Goal: Information Seeking & Learning: Learn about a topic

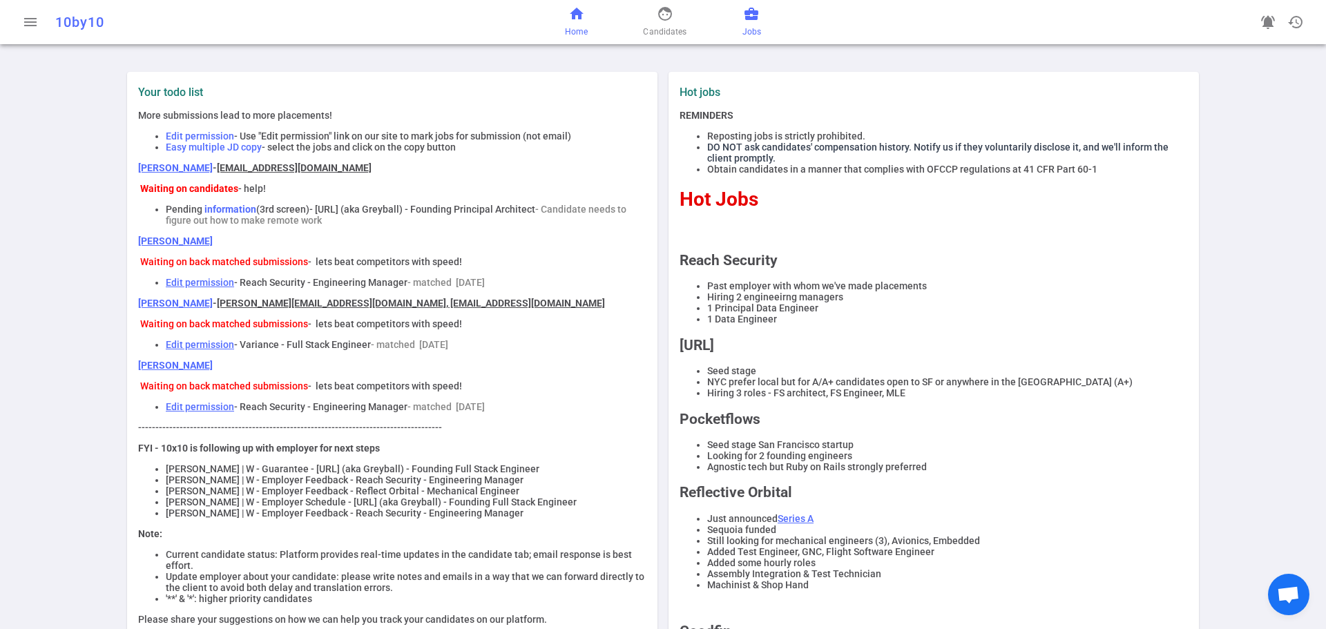
click at [749, 35] on span "Jobs" at bounding box center [752, 32] width 19 height 14
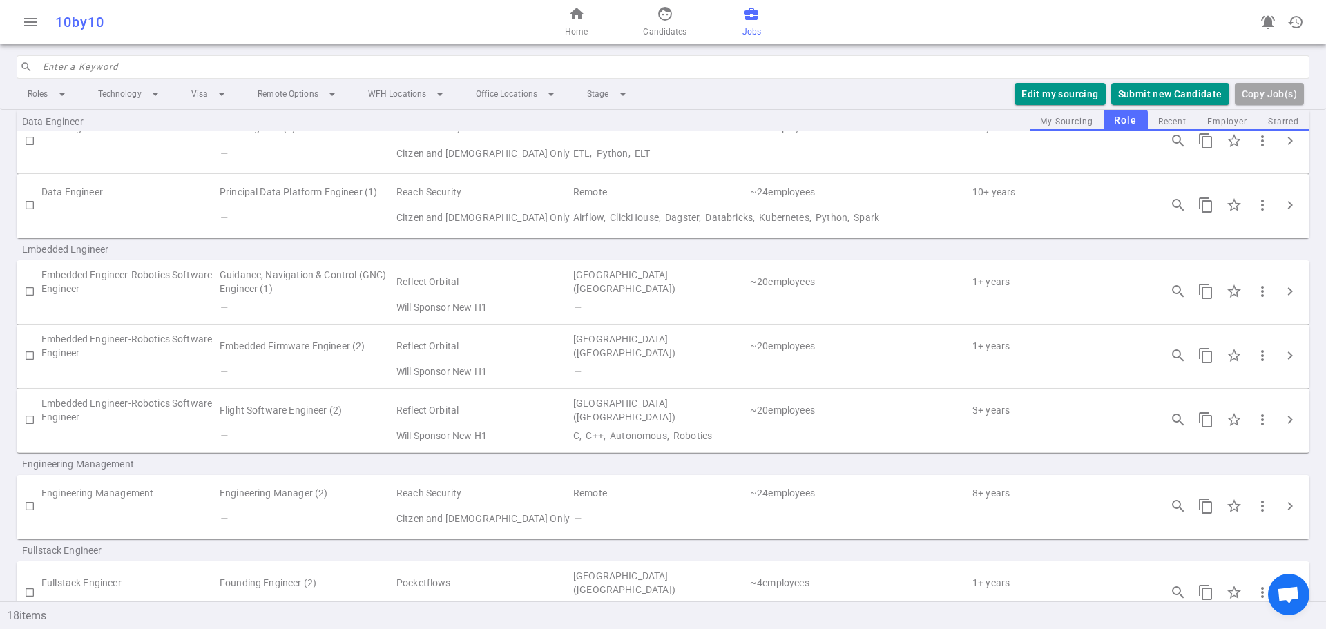
scroll to position [19, 0]
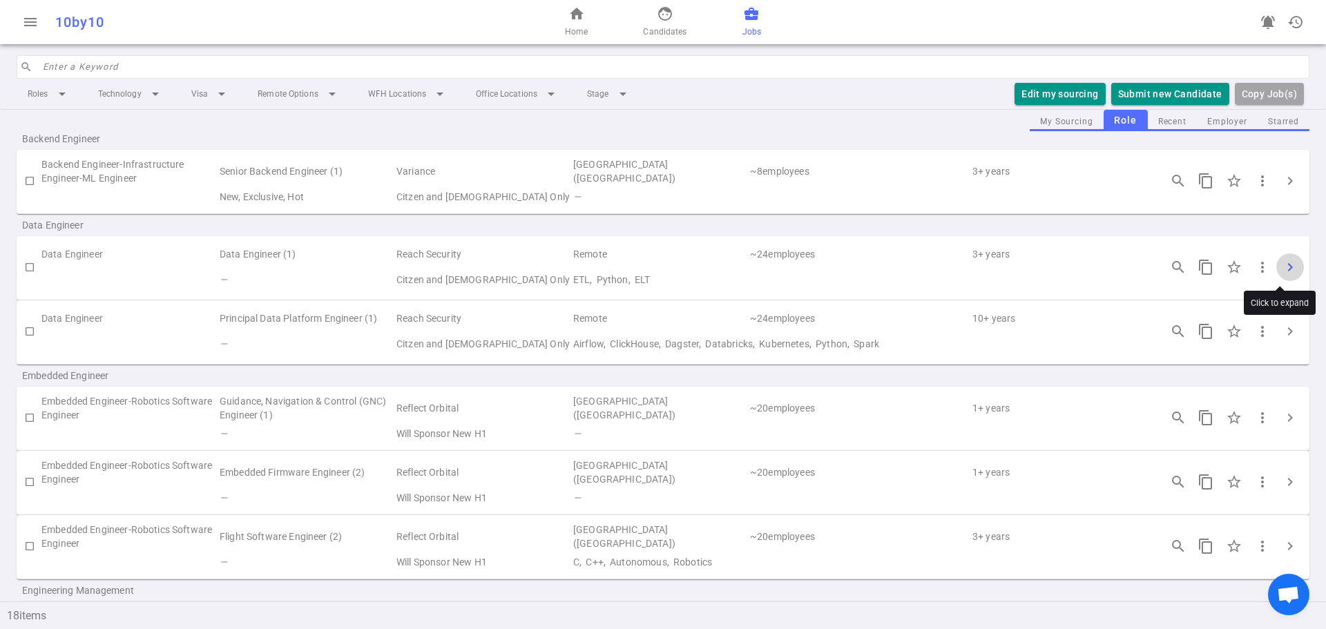
click at [1283, 270] on span "chevron_right" at bounding box center [1290, 267] width 17 height 17
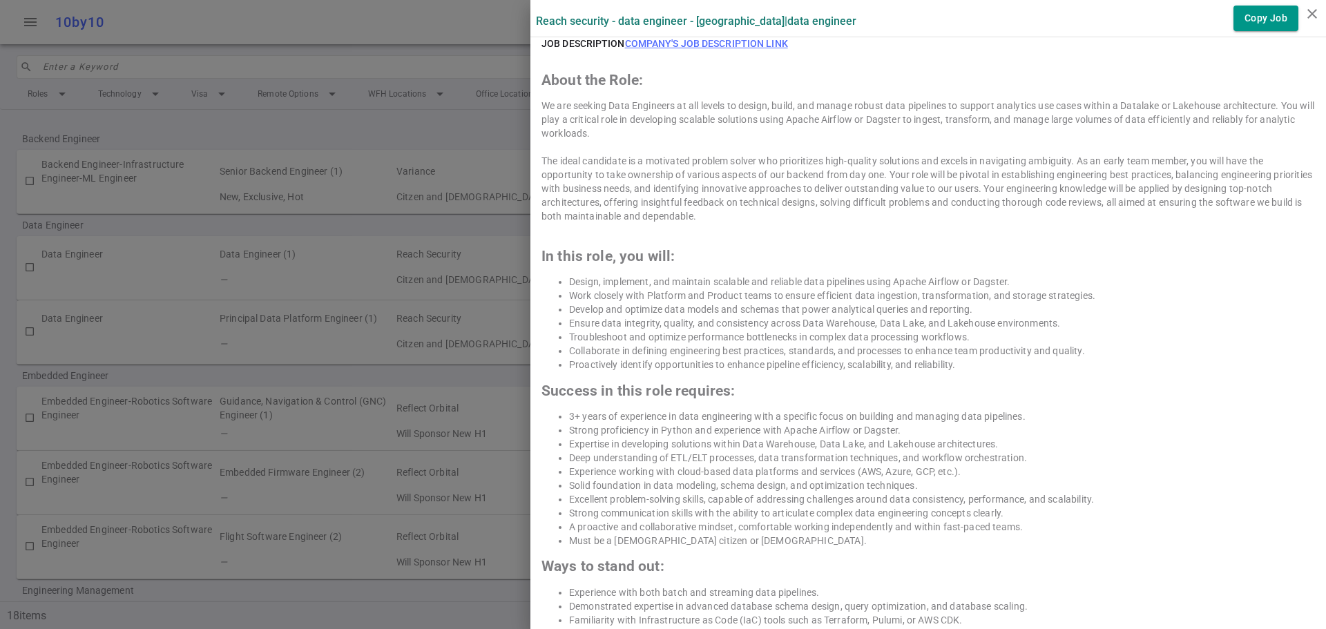
scroll to position [622, 0]
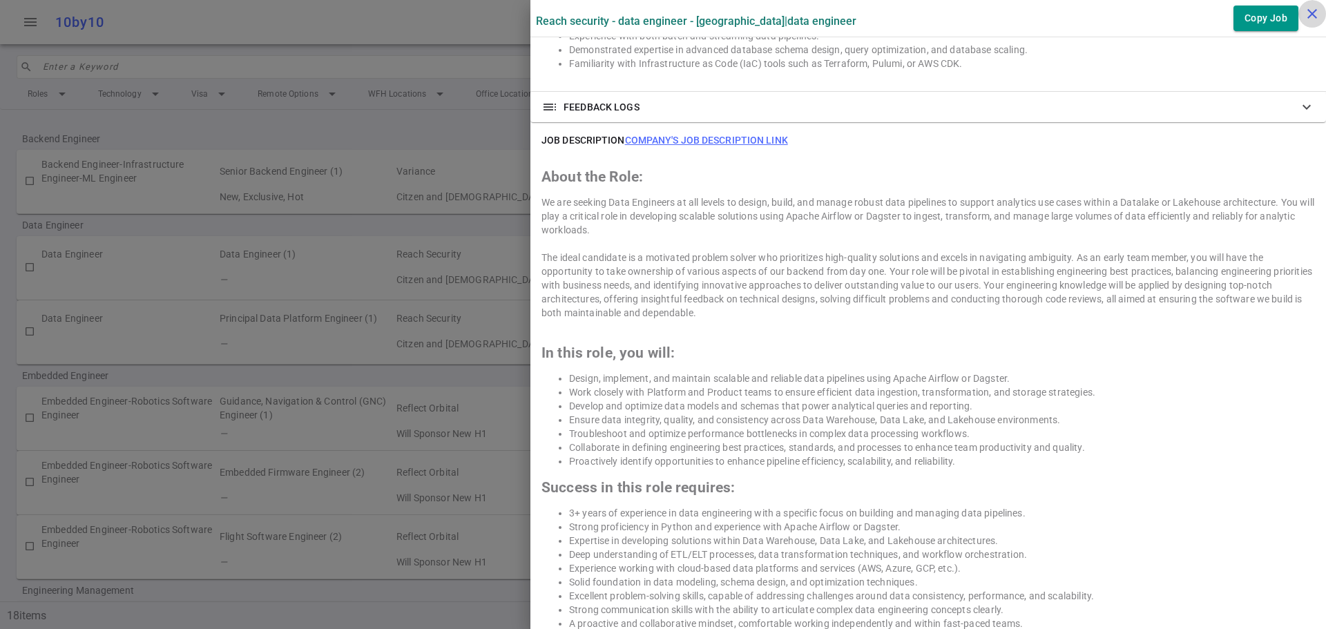
click at [1310, 12] on icon "close" at bounding box center [1312, 14] width 17 height 17
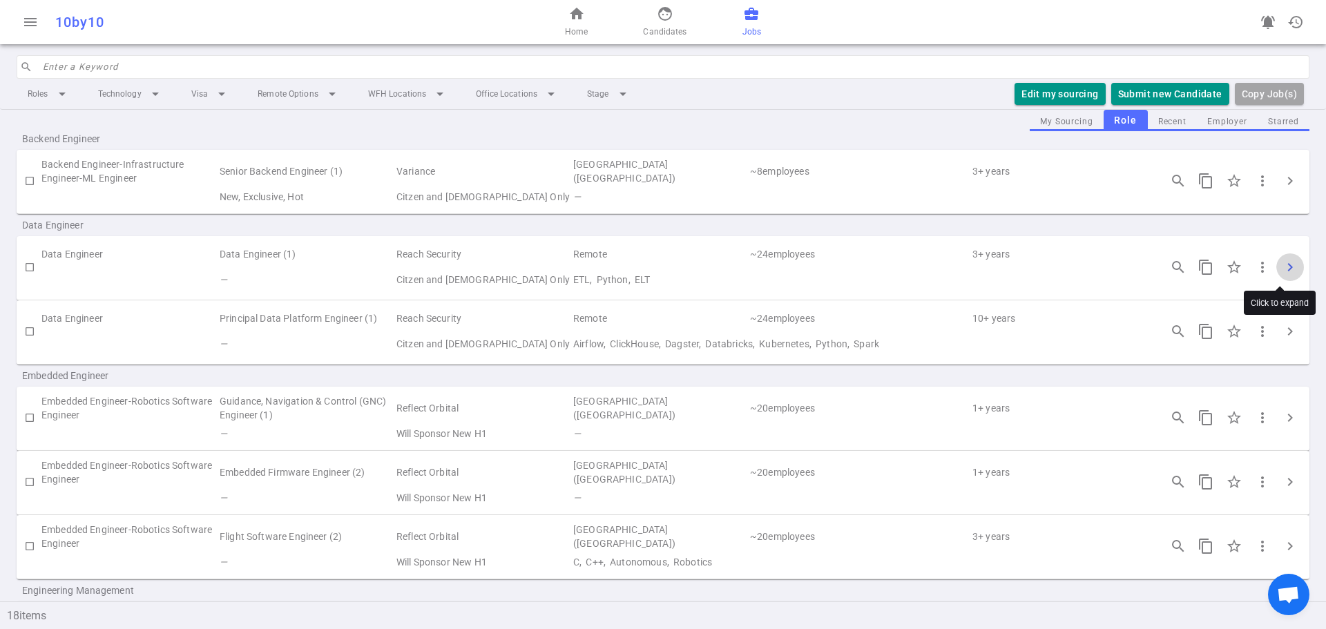
click at [1286, 268] on span "chevron_right" at bounding box center [1290, 267] width 17 height 17
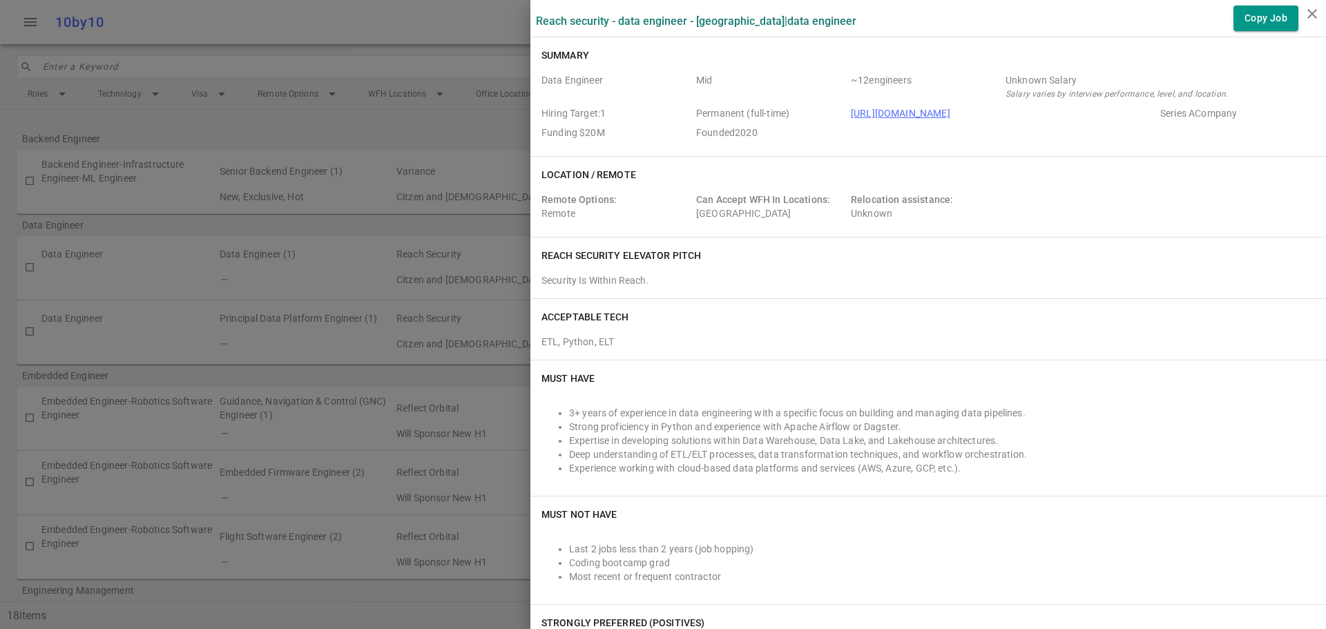
click at [1144, 211] on div "Remote Options: Remote Can Accept WFH In Locations: [GEOGRAPHIC_DATA] Relocatio…" at bounding box center [929, 209] width 774 height 33
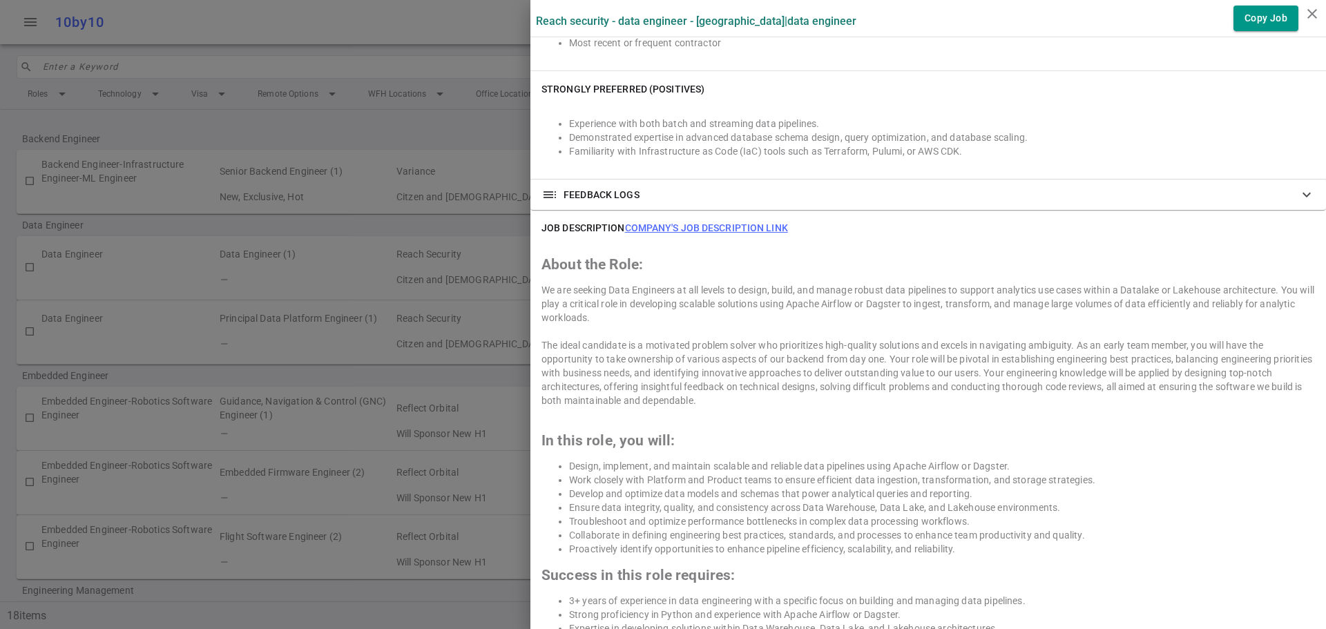
scroll to position [622, 0]
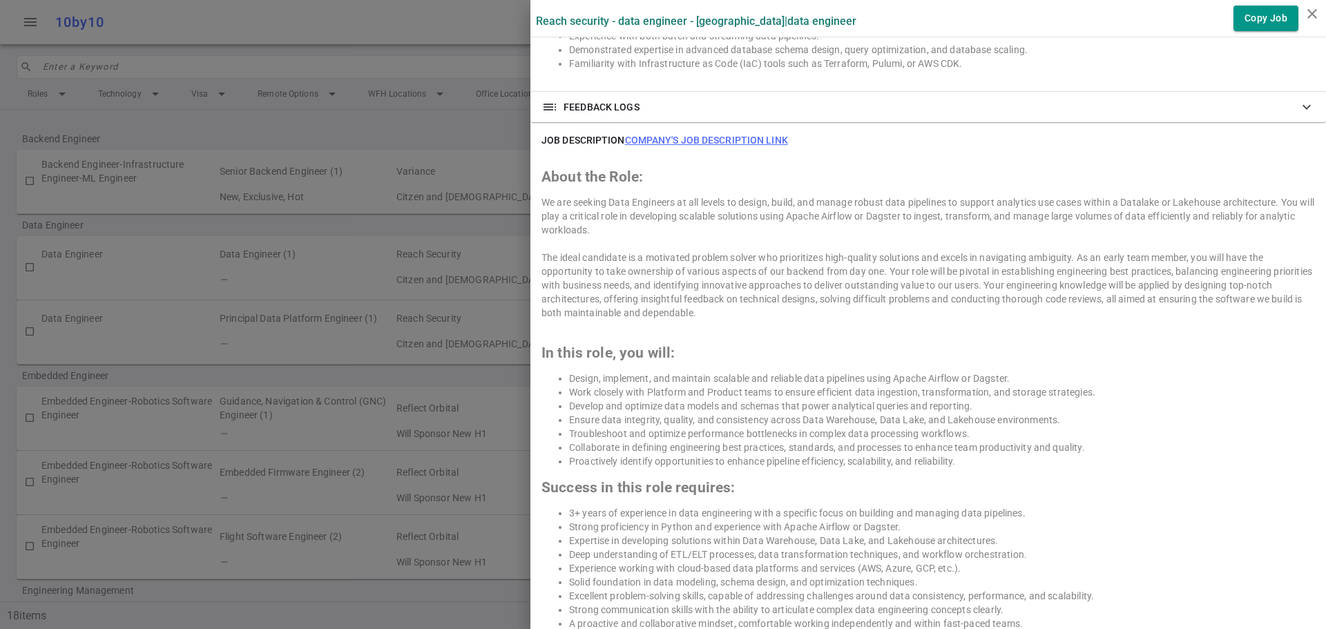
click at [703, 142] on link "Company's job description link" at bounding box center [706, 140] width 163 height 11
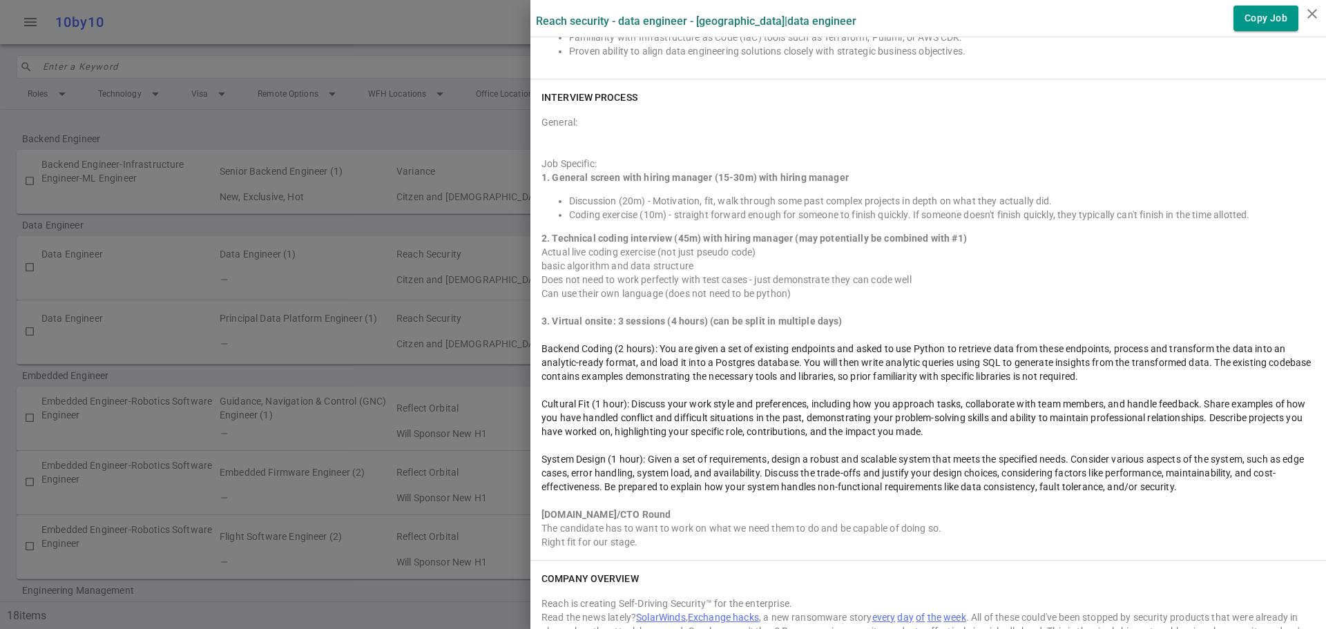
scroll to position [1312, 0]
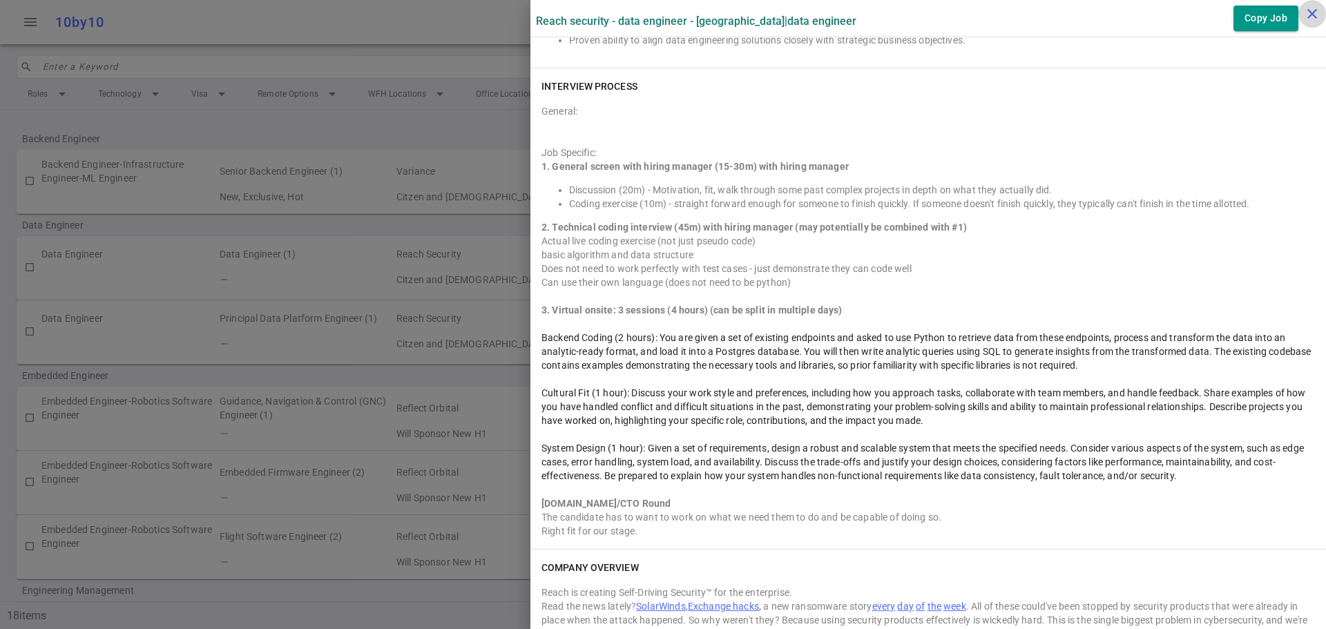
click at [1308, 15] on icon "close" at bounding box center [1312, 14] width 17 height 17
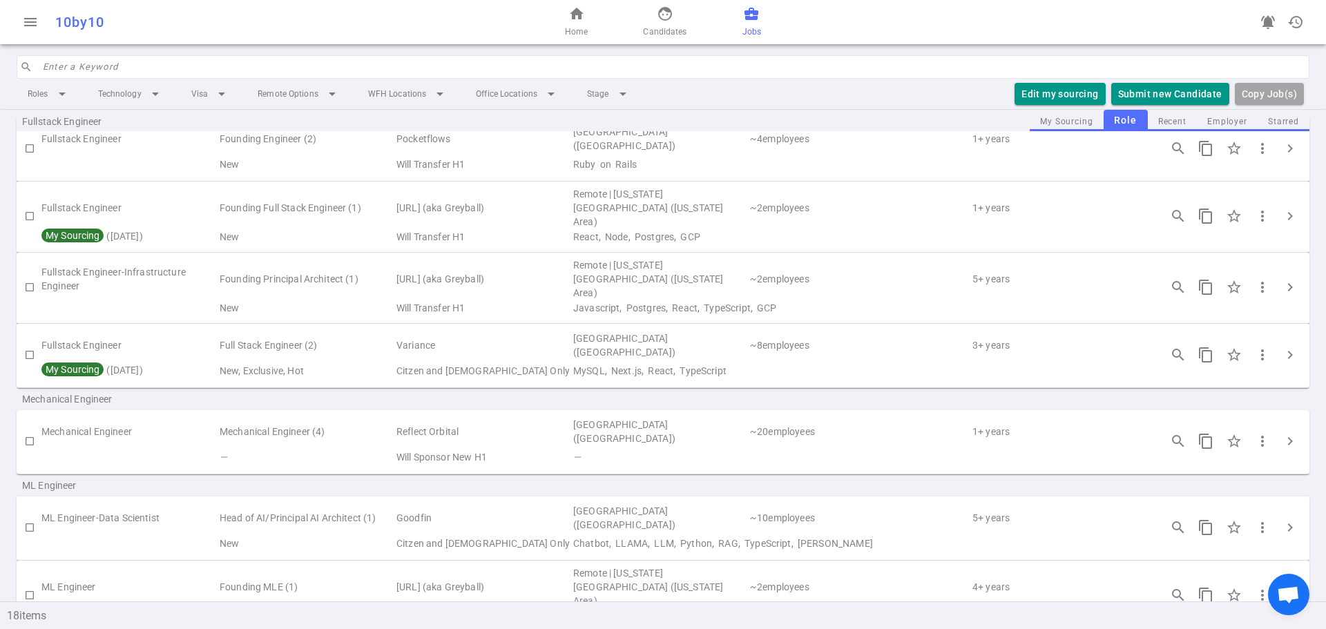
scroll to position [709, 0]
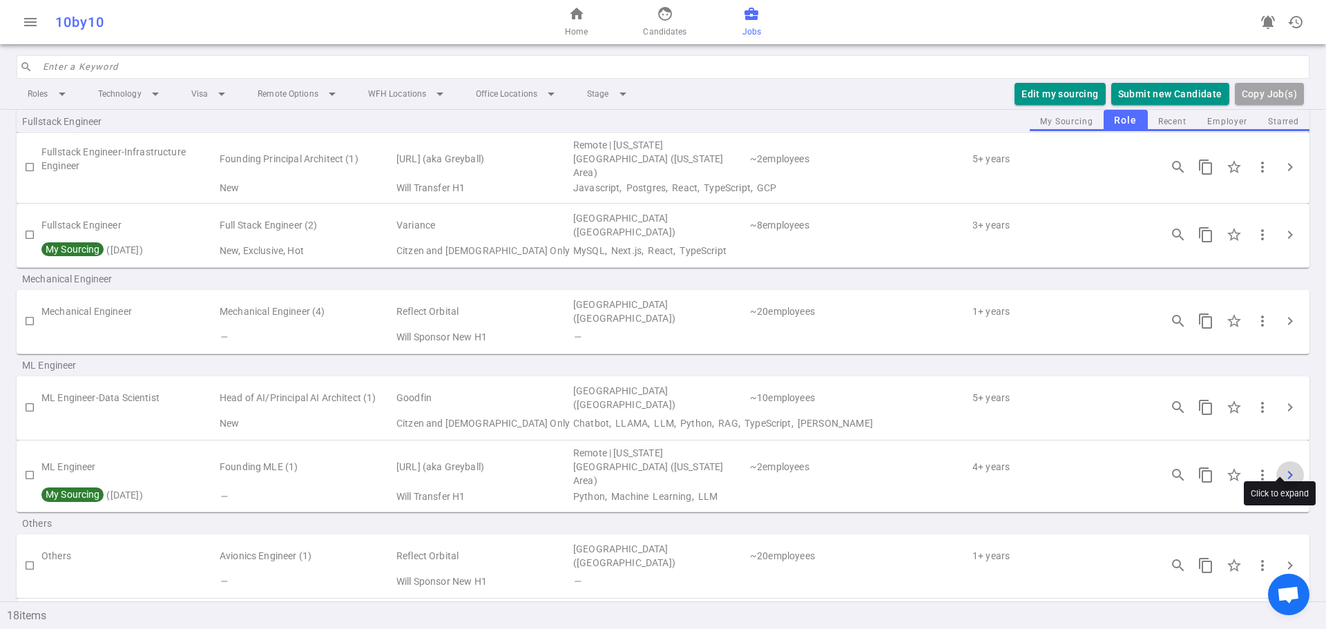
click at [1282, 467] on span "chevron_right" at bounding box center [1290, 475] width 17 height 17
